Goal: Register for event/course

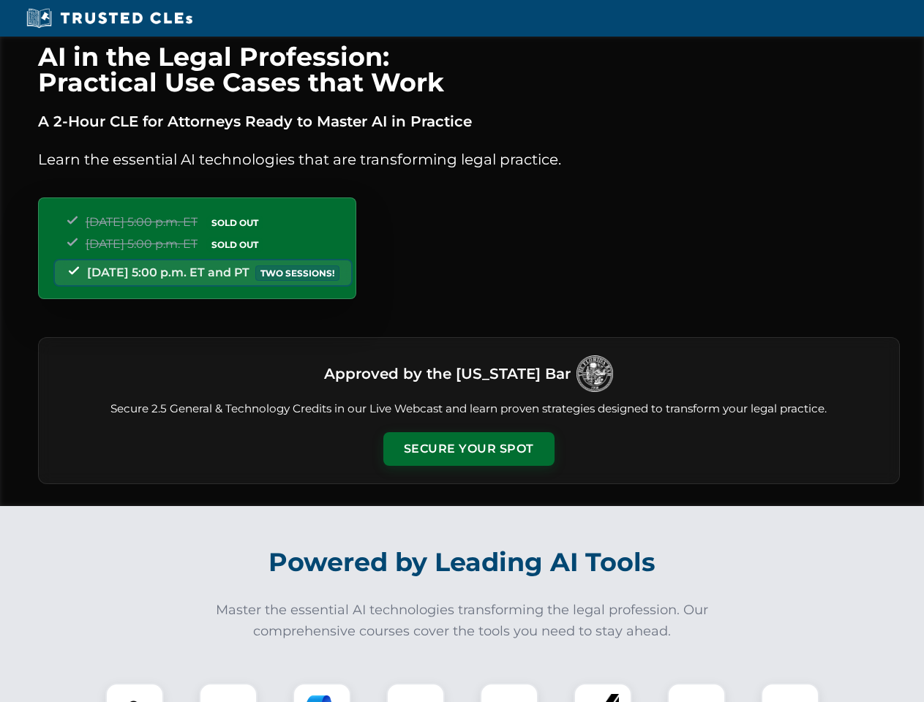
click at [468, 449] on button "Secure Your Spot" at bounding box center [468, 449] width 171 height 34
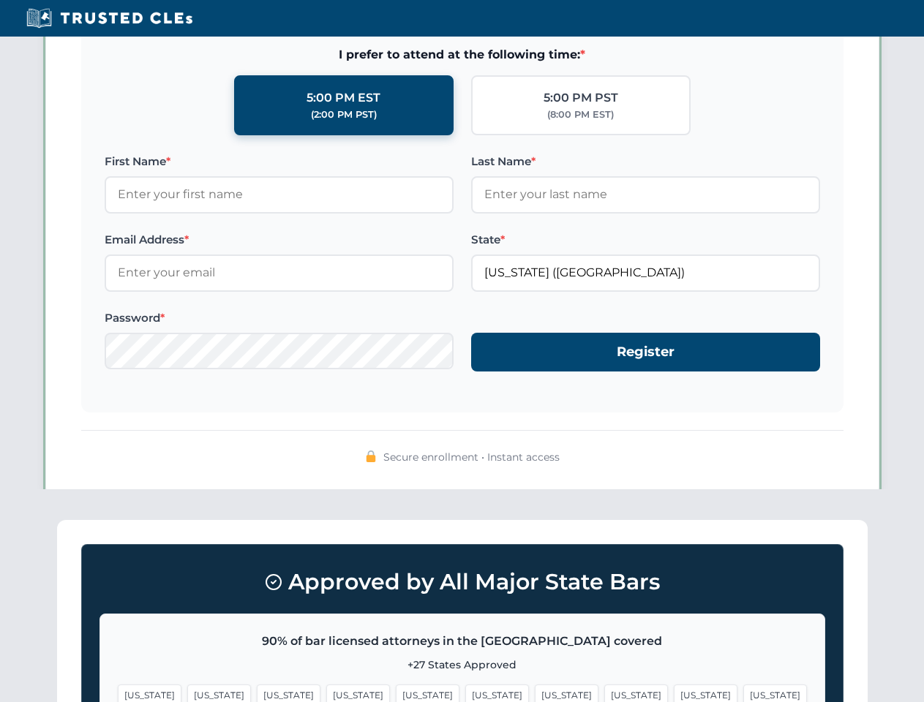
click at [465, 693] on span "[US_STATE]" at bounding box center [497, 695] width 64 height 21
click at [535, 693] on span "[US_STATE]" at bounding box center [567, 695] width 64 height 21
click at [674, 693] on span "[US_STATE]" at bounding box center [706, 695] width 64 height 21
